Goal: Communication & Community: Answer question/provide support

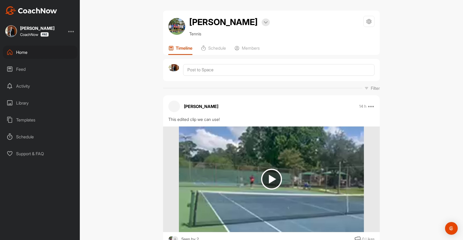
click at [23, 53] on div "Home" at bounding box center [40, 52] width 74 height 13
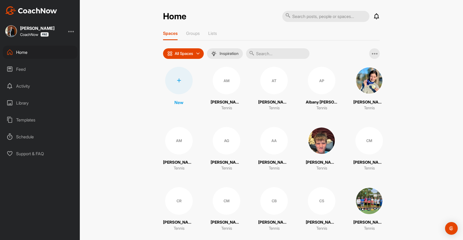
click at [189, 52] on p "All Spaces" at bounding box center [184, 53] width 18 height 4
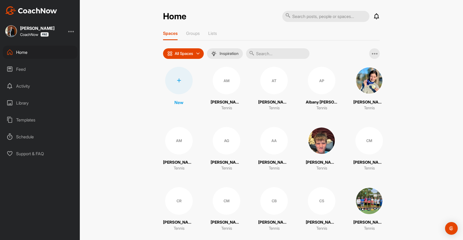
click at [177, 80] on icon at bounding box center [179, 80] width 4 height 4
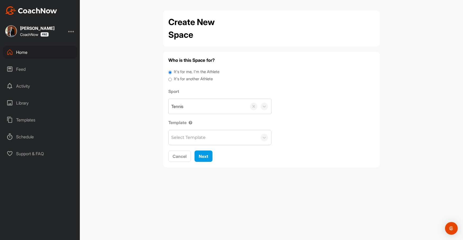
click at [168, 79] on input "It's for another Athlete" at bounding box center [169, 79] width 3 height 7
radio input "true"
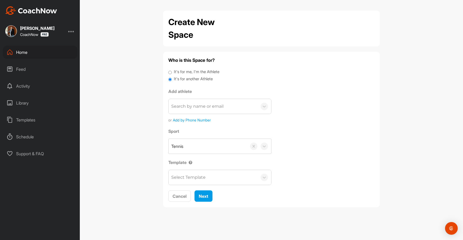
click at [208, 108] on div "Search by name or email" at bounding box center [197, 106] width 52 height 6
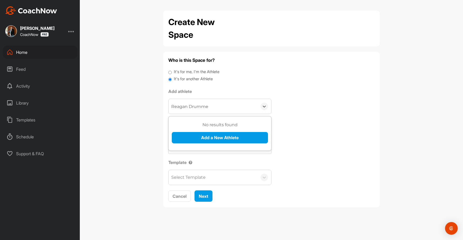
type input "[PERSON_NAME] Drummer"
click at [228, 138] on button "Add a New Athlete" at bounding box center [220, 137] width 96 height 11
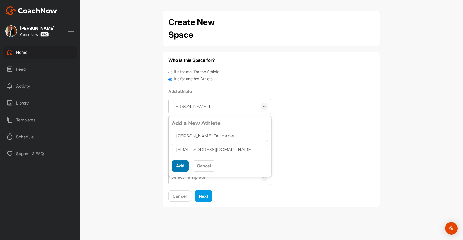
type input "[EMAIL_ADDRESS][DOMAIN_NAME]"
click at [180, 165] on button "Add" at bounding box center [180, 165] width 17 height 11
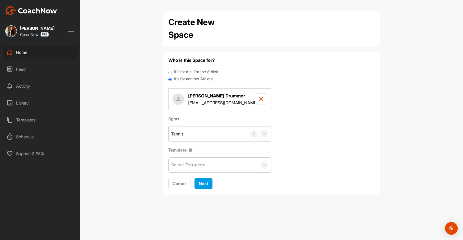
click at [189, 167] on div "Select Template" at bounding box center [188, 165] width 34 height 6
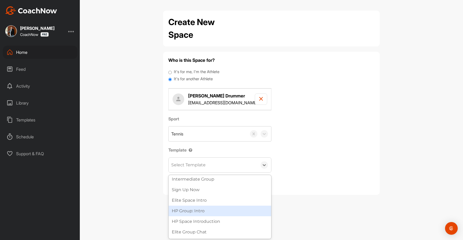
click at [188, 210] on div "HP Group: Intro" at bounding box center [219, 211] width 102 height 11
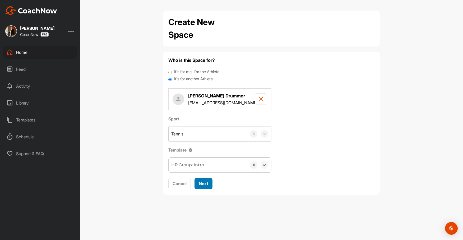
click at [206, 182] on span "Next" at bounding box center [204, 183] width 10 height 5
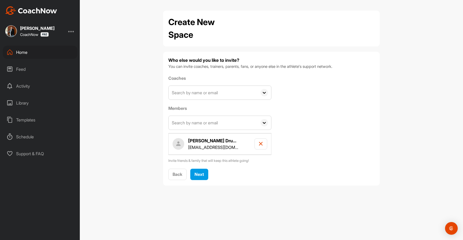
click at [212, 91] on input "text" at bounding box center [212, 93] width 89 height 14
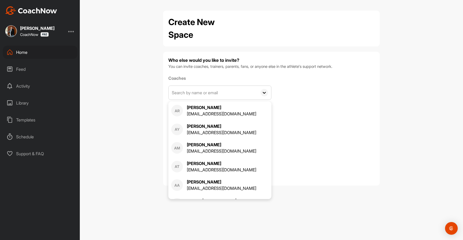
click at [212, 91] on input "text" at bounding box center [212, 93] width 89 height 14
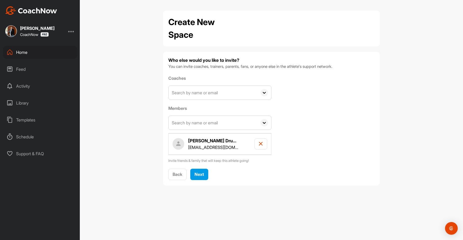
click at [219, 78] on label "Coaches" at bounding box center [219, 78] width 103 height 6
click at [209, 92] on input "text" at bounding box center [212, 93] width 89 height 14
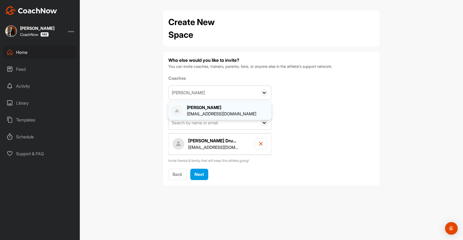
type input "[PERSON_NAME]"
click at [209, 108] on div "[PERSON_NAME]" at bounding box center [221, 107] width 69 height 6
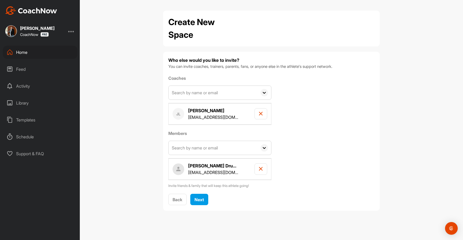
click at [262, 92] on icon at bounding box center [263, 92] width 7 height 7
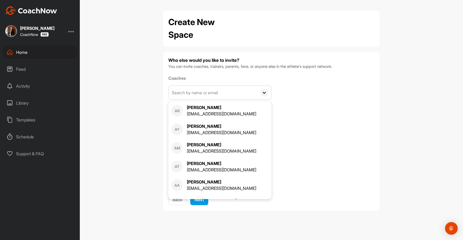
click at [236, 94] on input "text" at bounding box center [212, 93] width 89 height 14
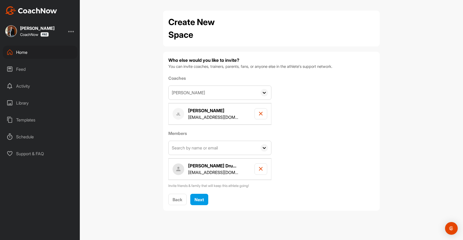
type input "[PERSON_NAME]"
click at [219, 130] on label "Members" at bounding box center [219, 133] width 103 height 6
click at [211, 96] on input "[PERSON_NAME]" at bounding box center [212, 93] width 89 height 14
click at [208, 109] on div "[PERSON_NAME]" at bounding box center [221, 107] width 69 height 6
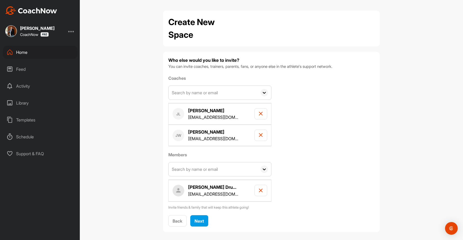
click at [318, 85] on div "Coaches AR [PERSON_NAME] [EMAIL_ADDRESS][DOMAIN_NAME] AY [PERSON_NAME] [EMAIL_A…" at bounding box center [271, 142] width 206 height 135
click at [229, 91] on input "text" at bounding box center [212, 93] width 89 height 14
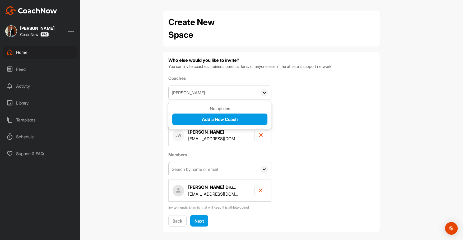
click at [222, 108] on p "No options" at bounding box center [219, 108] width 95 height 6
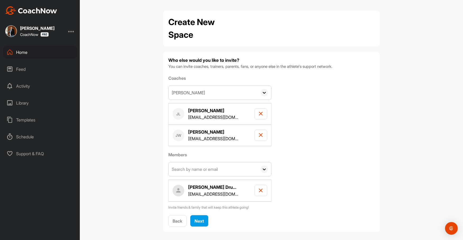
click at [236, 89] on input "[PERSON_NAME]" at bounding box center [212, 93] width 89 height 14
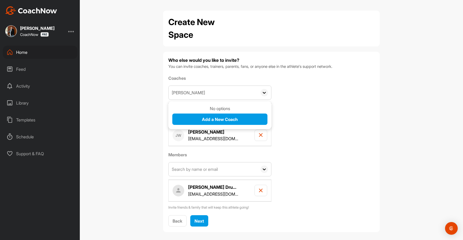
click at [236, 90] on input "[PERSON_NAME]" at bounding box center [212, 93] width 89 height 14
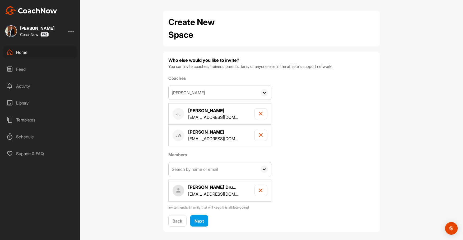
click at [231, 92] on input "[PERSON_NAME]" at bounding box center [212, 93] width 89 height 14
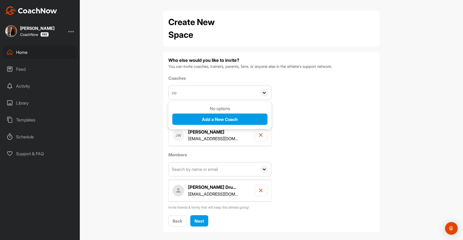
type input "c"
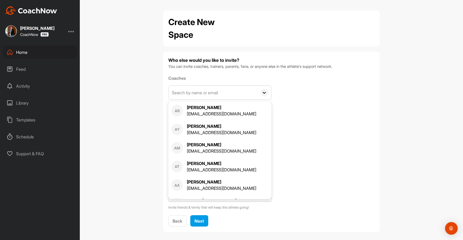
click at [293, 53] on div "Who else would you like to invite? You can invite coaches, trainers, parents, f…" at bounding box center [271, 142] width 217 height 180
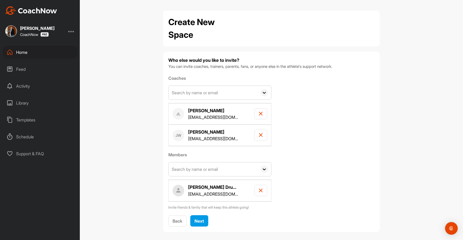
click at [204, 94] on input "text" at bounding box center [212, 93] width 89 height 14
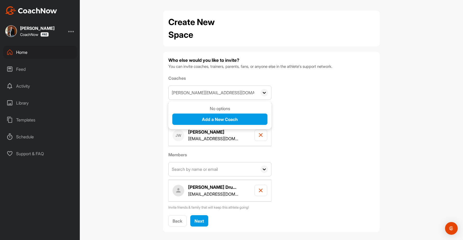
type input "[PERSON_NAME][EMAIL_ADDRESS][DOMAIN_NAME]"
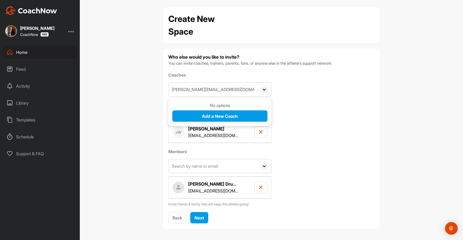
drag, startPoint x: 244, startPoint y: 90, endPoint x: 162, endPoint y: 92, distance: 82.1
click at [162, 91] on div "Create New Space Who else would you like to invite? You can invite coaches, tra…" at bounding box center [271, 120] width 227 height 226
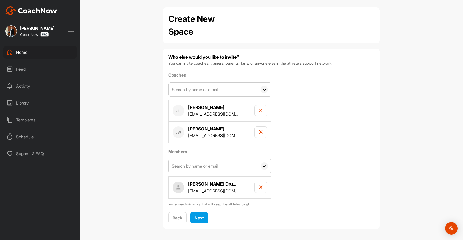
click at [188, 168] on input "text" at bounding box center [212, 166] width 89 height 14
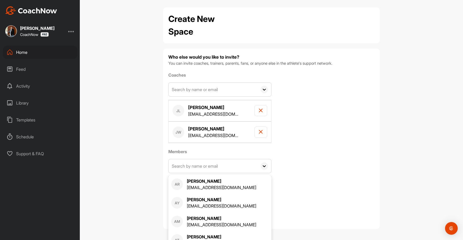
paste input "[PERSON_NAME][EMAIL_ADDRESS][DOMAIN_NAME]"
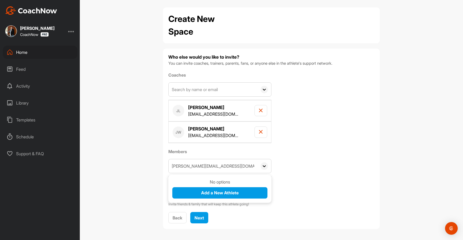
type input "[PERSON_NAME][EMAIL_ADDRESS][DOMAIN_NAME]"
click at [264, 165] on icon at bounding box center [263, 165] width 7 height 7
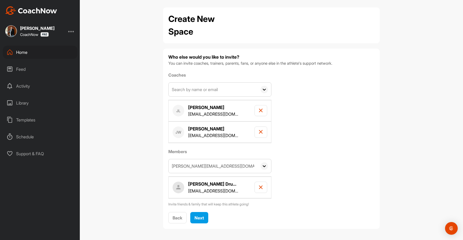
click at [264, 165] on icon at bounding box center [263, 165] width 7 height 7
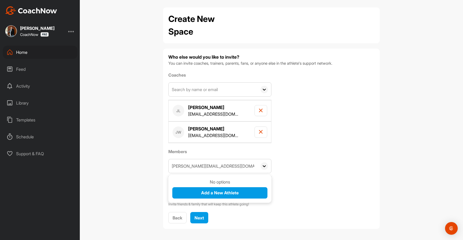
click at [317, 159] on div "Coaches AR [PERSON_NAME] [EMAIL_ADDRESS][DOMAIN_NAME] AY [PERSON_NAME] [EMAIL_A…" at bounding box center [271, 139] width 206 height 135
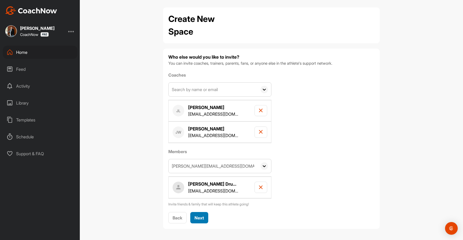
click at [198, 217] on span "Next" at bounding box center [199, 217] width 10 height 5
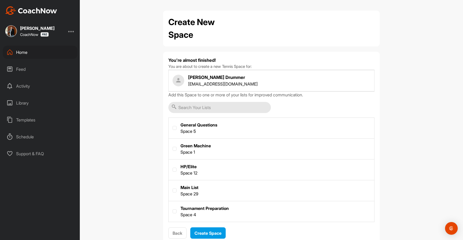
scroll to position [15, 0]
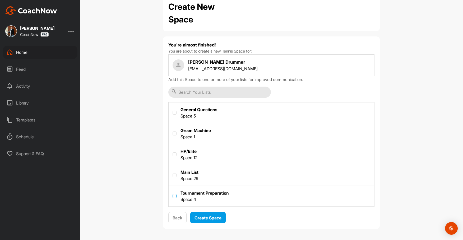
click at [176, 195] on label at bounding box center [174, 196] width 4 height 4
click at [173, 194] on input "checkbox" at bounding box center [172, 194] width 0 height 0
checkbox input "true"
click at [208, 215] on span "Create Space" at bounding box center [207, 217] width 27 height 5
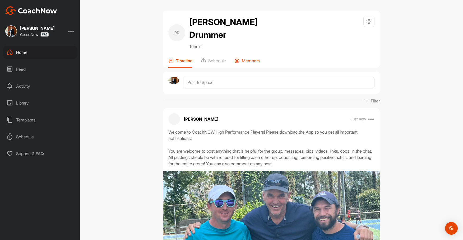
click at [252, 58] on p "Members" at bounding box center [251, 60] width 18 height 5
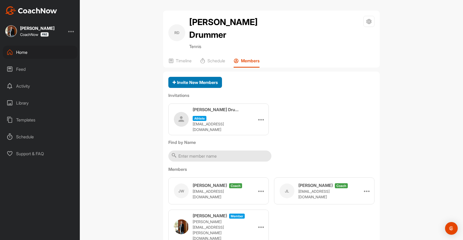
click at [204, 80] on span "Invite New Members" at bounding box center [194, 82] width 45 height 5
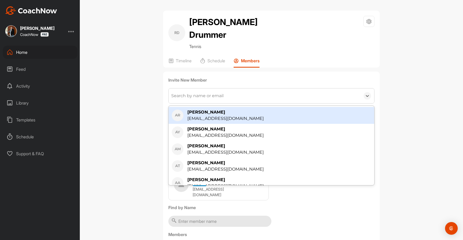
click at [208, 93] on div "Search by name or email" at bounding box center [197, 96] width 52 height 6
type input "c"
paste input "[PERSON_NAME][EMAIL_ADDRESS][DOMAIN_NAME]"
type input "[PERSON_NAME][EMAIL_ADDRESS][DOMAIN_NAME]"
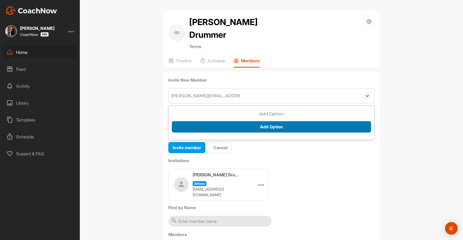
click at [250, 121] on button "Add Option" at bounding box center [271, 126] width 199 height 11
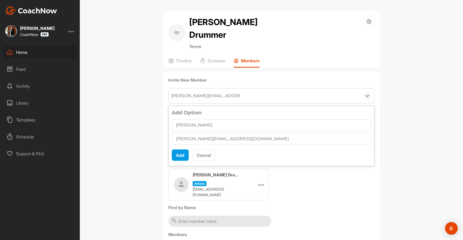
type input "[PERSON_NAME]"
click at [181, 149] on button "Add" at bounding box center [180, 154] width 17 height 11
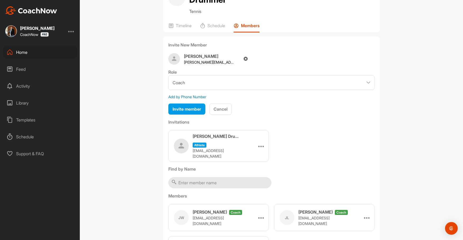
scroll to position [36, 0]
click at [217, 53] on h4 "[PERSON_NAME]" at bounding box center [209, 56] width 50 height 6
click at [182, 106] on span "Invite member" at bounding box center [186, 108] width 29 height 5
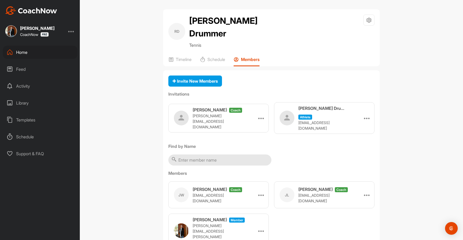
scroll to position [0, 0]
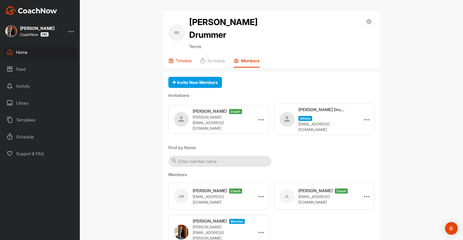
click at [182, 58] on p "Timeline" at bounding box center [184, 60] width 16 height 5
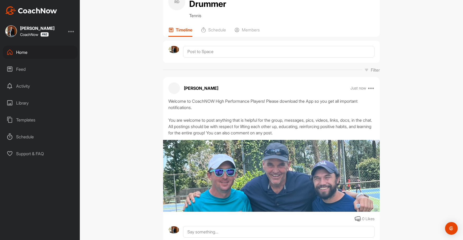
scroll to position [37, 0]
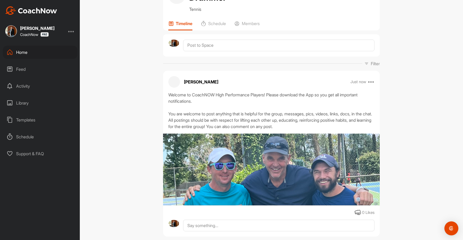
click at [449, 228] on img "Open Intercom Messenger" at bounding box center [451, 228] width 7 height 7
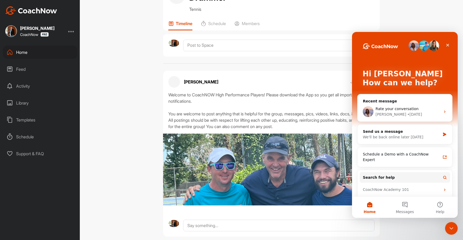
scroll to position [0, 0]
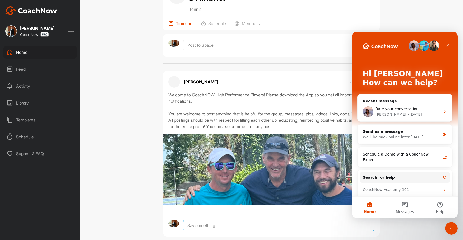
click at [341, 220] on textarea at bounding box center [278, 226] width 191 height 12
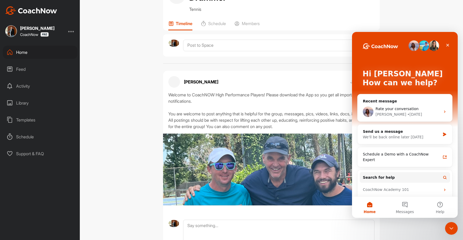
click at [302, 60] on div "Filter Media Type Images Videos Notes Audio Documents Author AR [PERSON_NAME] […" at bounding box center [271, 63] width 217 height 6
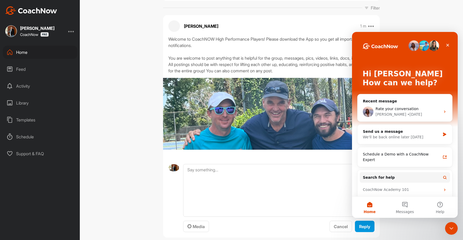
scroll to position [94, 0]
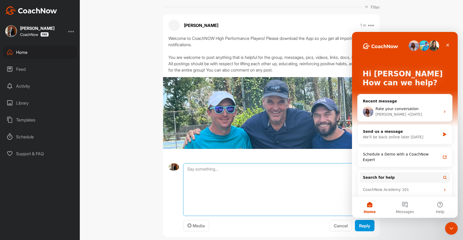
click at [228, 163] on textarea at bounding box center [278, 189] width 191 height 53
click at [448, 229] on icon "Close Intercom Messenger" at bounding box center [450, 227] width 6 height 6
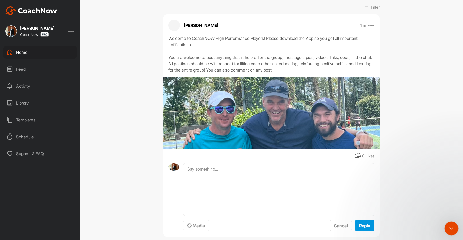
scroll to position [0, 0]
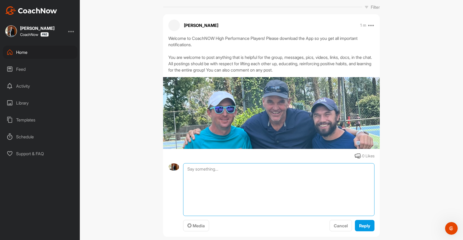
click at [214, 163] on textarea at bounding box center [278, 189] width 191 height 53
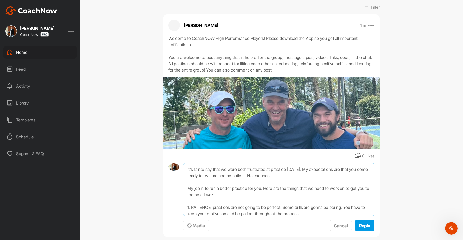
scroll to position [15, 0]
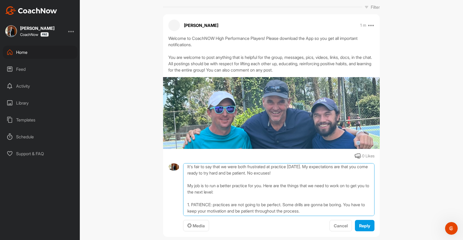
click at [214, 192] on textarea "[PERSON_NAME], It's fair to say that we were both frustrated at practice [DATE]…" at bounding box center [278, 189] width 191 height 53
click at [339, 191] on textarea "[PERSON_NAME], It's fair to say that we were both frustrated at practice [DATE]…" at bounding box center [278, 189] width 191 height 53
click at [340, 198] on textarea "[PERSON_NAME], It's fair to say that we were both frustrated at practice [DATE]…" at bounding box center [278, 189] width 191 height 53
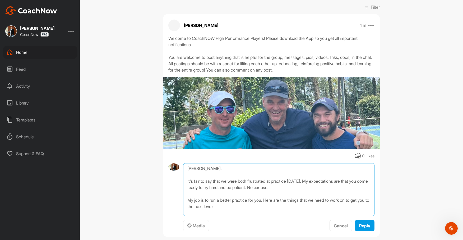
scroll to position [0, 0]
click at [305, 175] on textarea "[PERSON_NAME], It's fair to say that we were both frustrated at practice [DATE]…" at bounding box center [278, 189] width 191 height 53
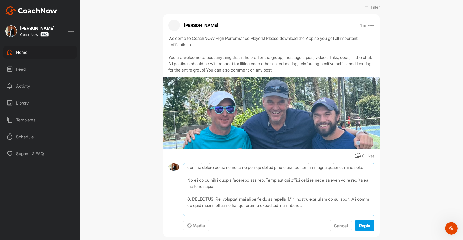
scroll to position [46, 0]
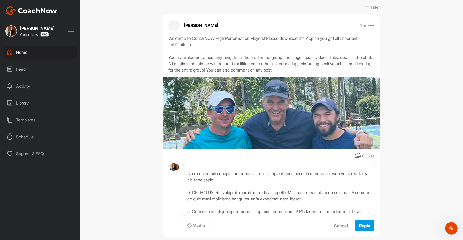
click at [267, 168] on textarea at bounding box center [278, 189] width 191 height 53
click at [294, 174] on textarea at bounding box center [278, 189] width 191 height 53
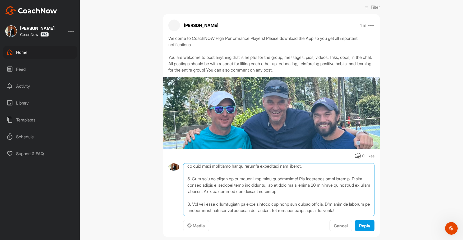
scroll to position [82, 0]
click at [266, 166] on textarea at bounding box center [278, 189] width 191 height 53
click at [215, 173] on textarea at bounding box center [278, 189] width 191 height 53
click at [359, 172] on textarea at bounding box center [278, 189] width 191 height 53
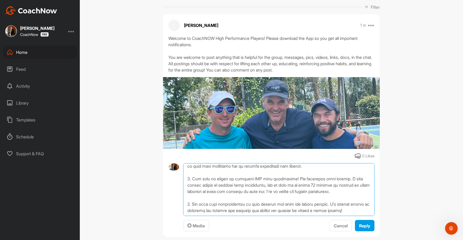
click at [290, 196] on textarea at bounding box center [278, 189] width 191 height 53
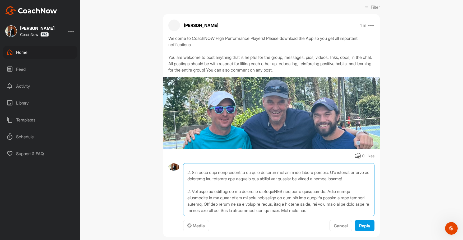
scroll to position [123, 0]
click at [278, 200] on textarea at bounding box center [278, 189] width 191 height 53
click at [368, 198] on textarea at bounding box center [278, 189] width 191 height 53
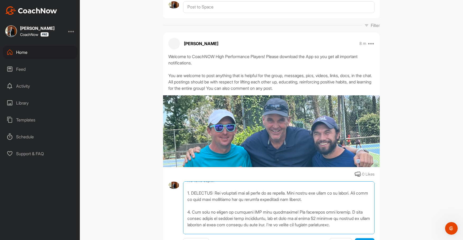
scroll to position [142, 0]
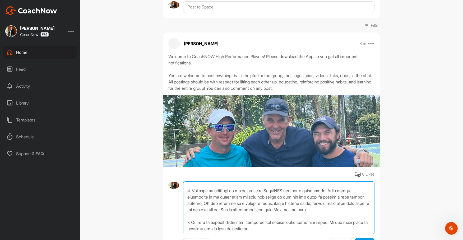
drag, startPoint x: 186, startPoint y: 175, endPoint x: 282, endPoint y: 218, distance: 105.3
click at [282, 218] on textarea at bounding box center [278, 207] width 191 height 53
click at [350, 196] on textarea at bounding box center [278, 207] width 191 height 53
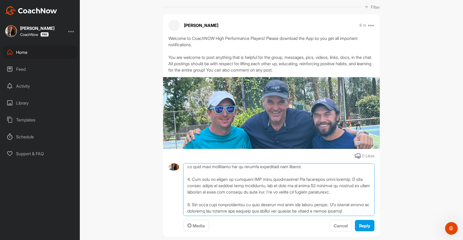
scroll to position [0, 0]
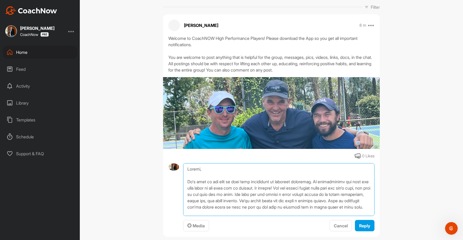
type textarea "[PERSON_NAME], It's fair to say that we were both frustrated at practice [DATE]…"
click at [363, 223] on span "Reply" at bounding box center [364, 225] width 11 height 5
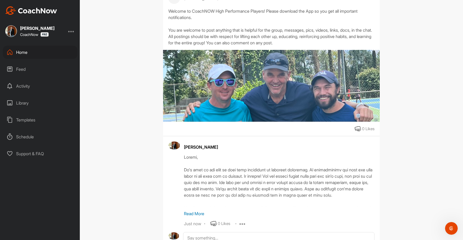
scroll to position [123, 0]
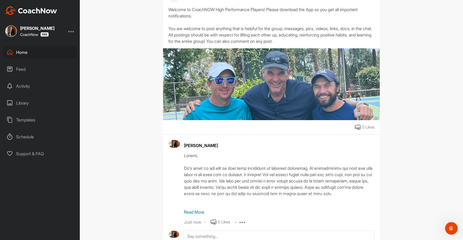
click at [331, 80] on img at bounding box center [271, 84] width 217 height 72
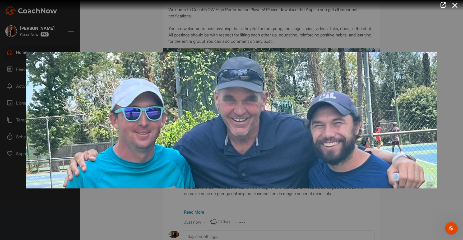
click at [311, 98] on img at bounding box center [231, 119] width 421 height 147
click at [455, 4] on icon at bounding box center [455, 6] width 12 height 10
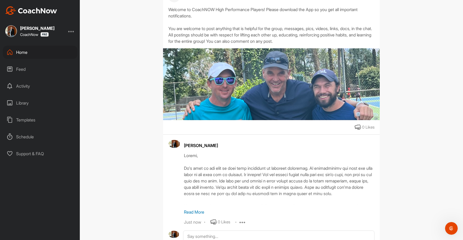
scroll to position [133, 0]
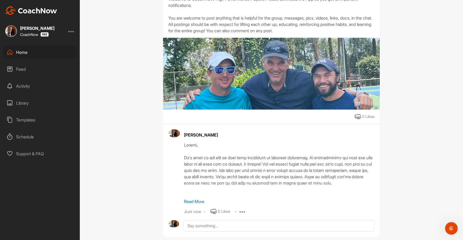
click at [243, 208] on icon at bounding box center [242, 211] width 6 height 6
click at [264, 163] on div at bounding box center [279, 168] width 190 height 53
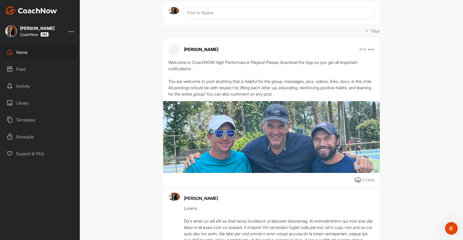
scroll to position [67, 0]
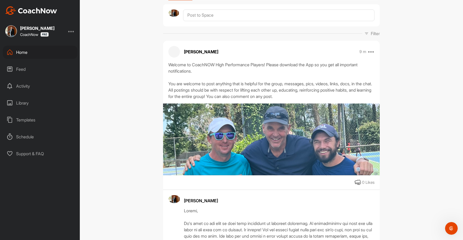
click at [299, 69] on div "Welcome to CoachNOW High Performance Players! Please download the App so you ge…" at bounding box center [271, 81] width 206 height 38
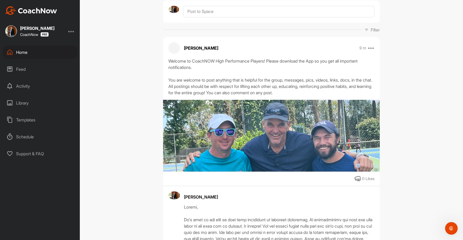
scroll to position [43, 0]
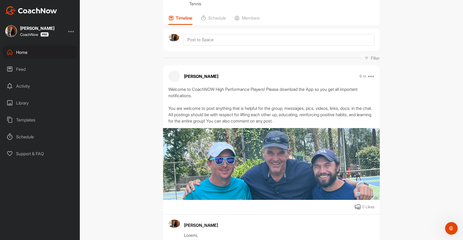
click at [183, 87] on div "Welcome to CoachNOW High Performance Players! Please download the App so you ge…" at bounding box center [271, 105] width 206 height 38
click at [372, 73] on icon at bounding box center [371, 76] width 6 height 6
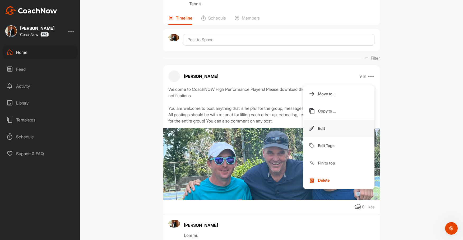
click at [333, 120] on button "Edit" at bounding box center [338, 128] width 71 height 17
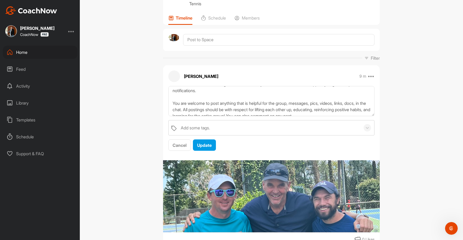
scroll to position [13, 0]
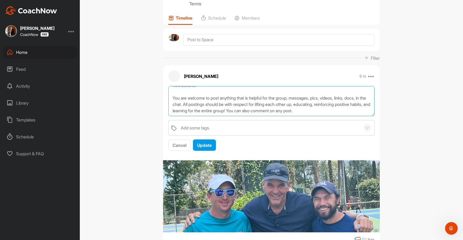
click at [293, 87] on textarea "Welcome to CoachNOW High Performance Players! Please download the App so you ge…" at bounding box center [271, 101] width 206 height 30
drag, startPoint x: 208, startPoint y: 91, endPoint x: 230, endPoint y: 87, distance: 22.8
click at [230, 87] on textarea "Welcome to CoachNOW High Performance Players! Please download the App so you ge…" at bounding box center [271, 101] width 206 height 30
click at [231, 93] on textarea "Welcome to CoachNOW High Performance Players! Please download the App so you ge…" at bounding box center [271, 101] width 206 height 30
drag, startPoint x: 208, startPoint y: 91, endPoint x: 350, endPoint y: 100, distance: 141.6
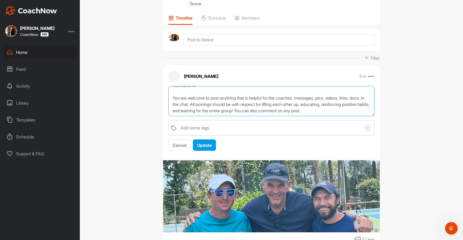
click at [350, 100] on textarea "Welcome to CoachNOW High Performance Players! Please download the App so you ge…" at bounding box center [271, 101] width 206 height 30
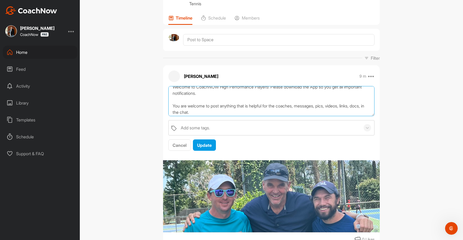
scroll to position [6, 0]
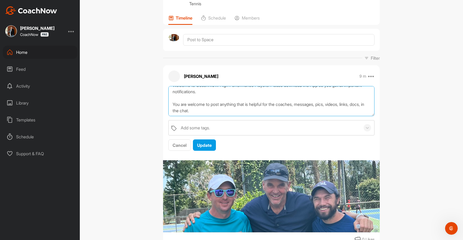
click at [172, 90] on textarea "Welcome to CoachNOW High Performance Players! Please download the App so you ge…" at bounding box center [271, 101] width 206 height 30
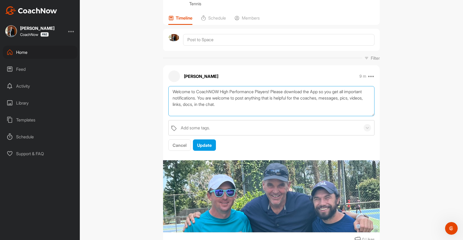
click at [276, 86] on textarea "Welcome to CoachNOW High Performance Players! Please download the App so you ge…" at bounding box center [271, 101] width 206 height 30
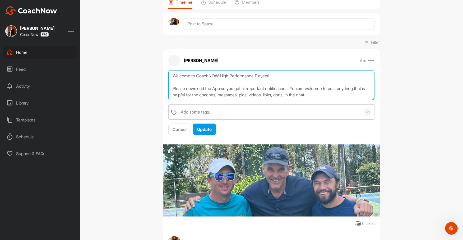
scroll to position [58, 0]
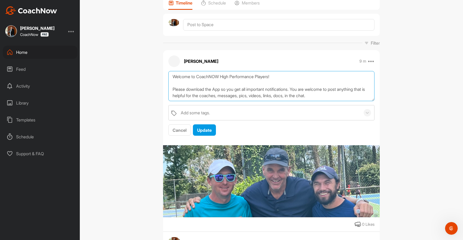
click at [348, 83] on textarea "Welcome to CoachNOW High Performance Players! Please download the App so you ge…" at bounding box center [271, 86] width 206 height 30
type textarea "Welcome to CoachNOW High Performance Players! Please download the App so you ge…"
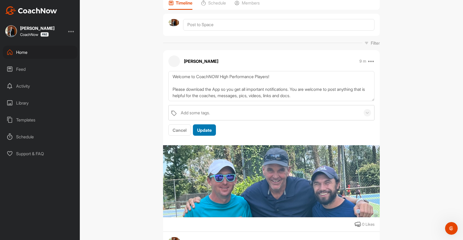
click at [204, 128] on span "Update" at bounding box center [204, 130] width 15 height 5
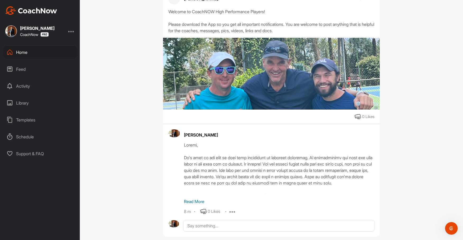
scroll to position [0, 0]
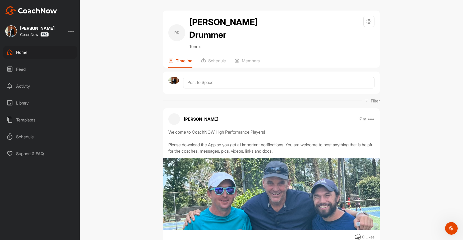
click at [24, 51] on div "Home" at bounding box center [40, 52] width 74 height 13
